Goal: Information Seeking & Learning: Check status

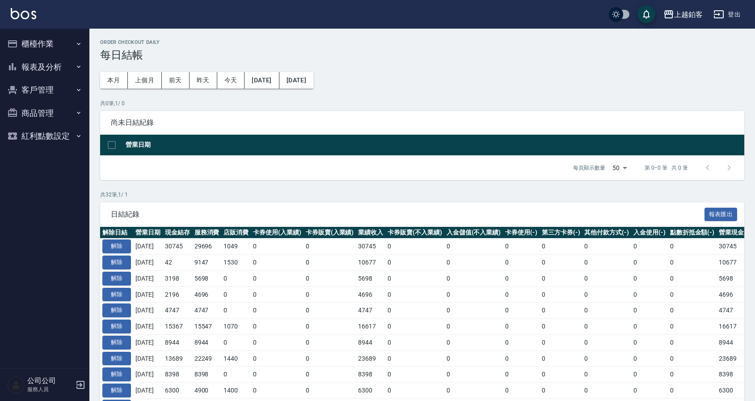
click at [48, 71] on button "報表及分析" at bounding box center [45, 66] width 82 height 23
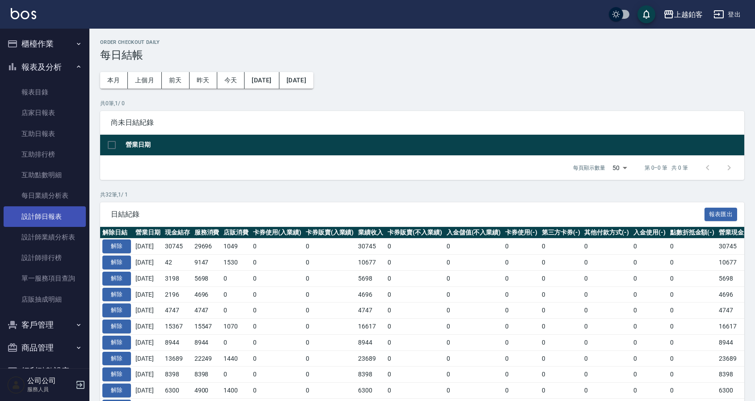
click at [47, 216] on link "設計師日報表" at bounding box center [45, 216] width 82 height 21
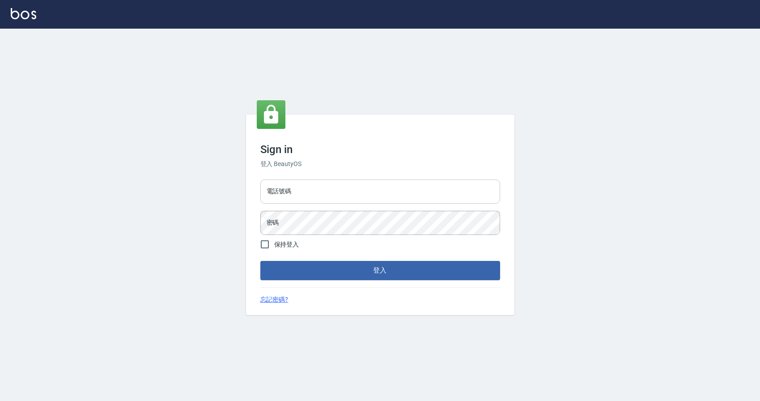
click at [347, 183] on input "電話號碼" at bounding box center [380, 191] width 240 height 24
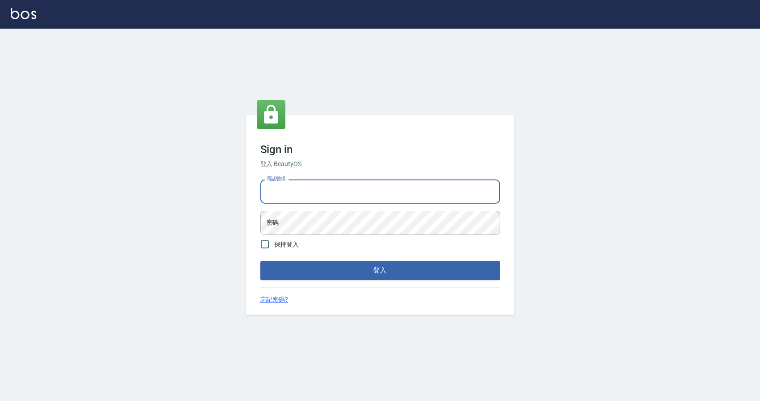
type input "0424526080"
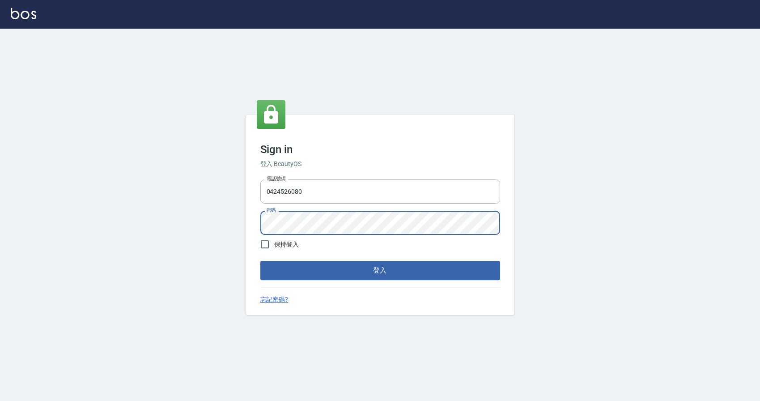
click at [260, 261] on button "登入" at bounding box center [380, 270] width 240 height 19
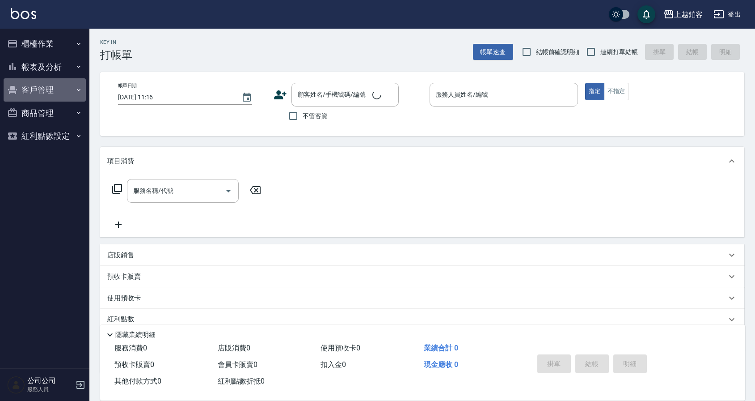
click at [32, 92] on button "客戶管理" at bounding box center [45, 89] width 82 height 23
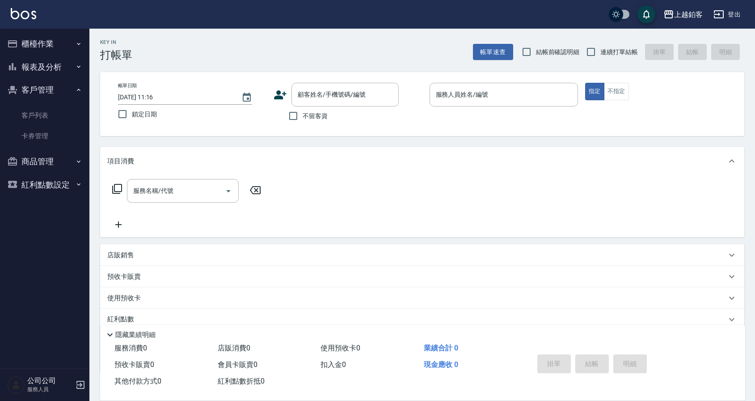
click at [57, 66] on button "報表及分析" at bounding box center [45, 66] width 82 height 23
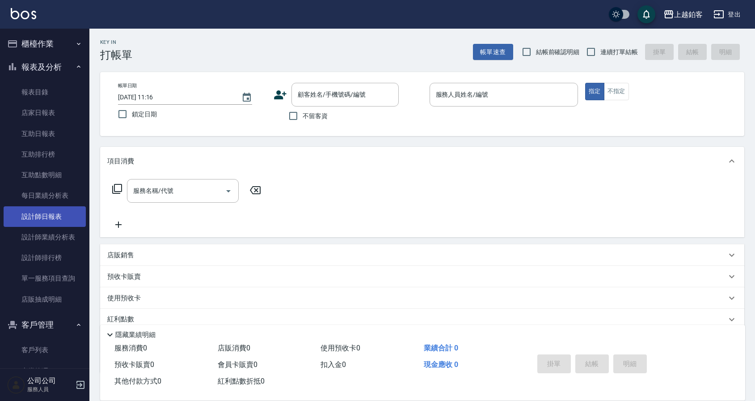
click at [59, 216] on link "設計師日報表" at bounding box center [45, 216] width 82 height 21
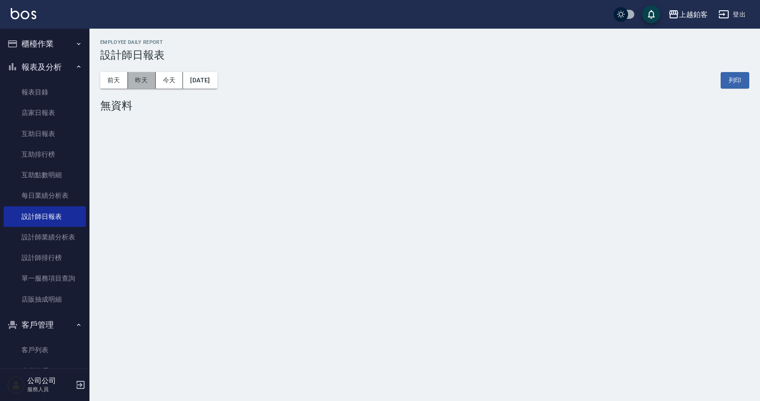
click at [144, 81] on button "昨天" at bounding box center [142, 80] width 28 height 17
